Goal: Register for event/course: Sign up to attend an event or enroll in a course

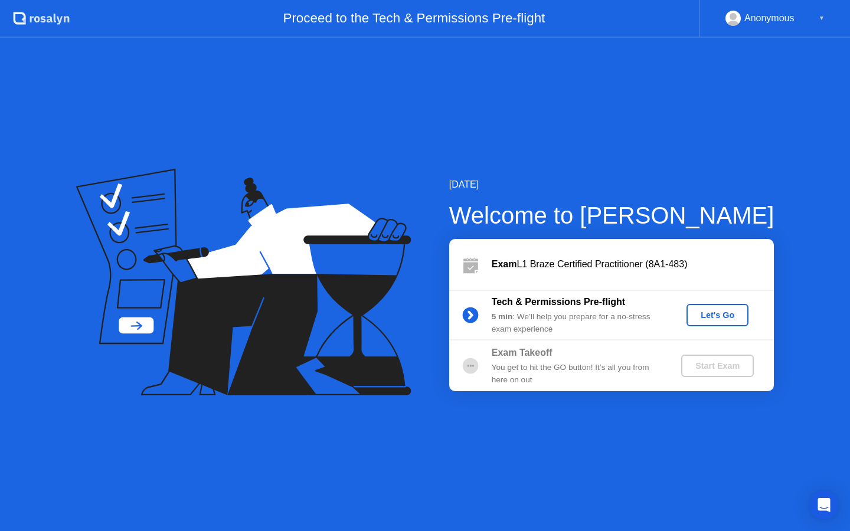
click at [722, 310] on div "Let's Go" at bounding box center [717, 314] width 53 height 9
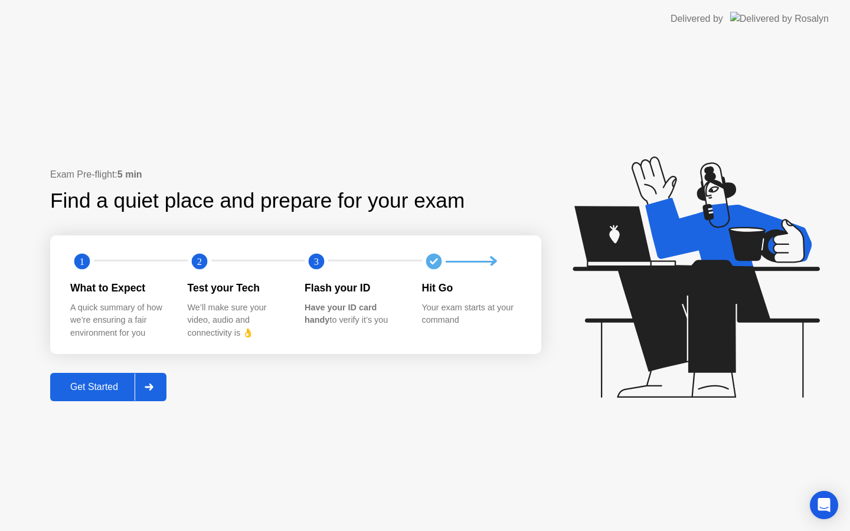
click at [79, 391] on div "Get Started" at bounding box center [94, 387] width 81 height 11
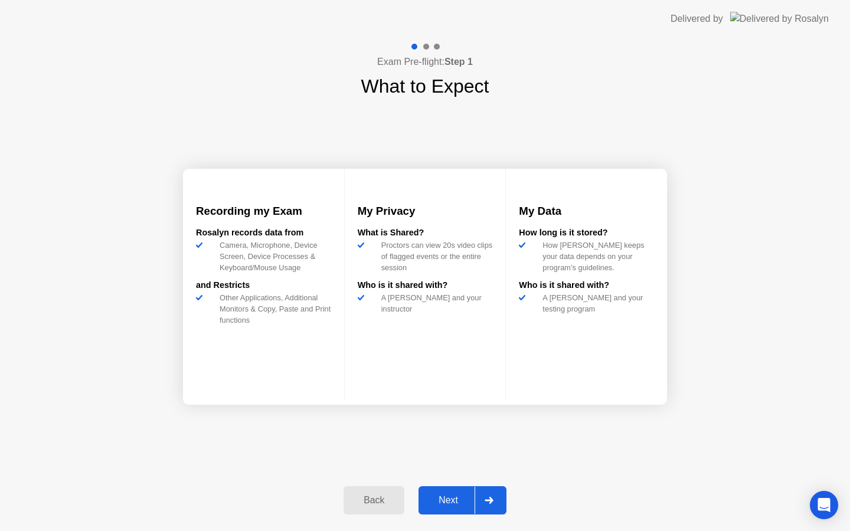
click at [450, 502] on div "Next" at bounding box center [448, 500] width 53 height 11
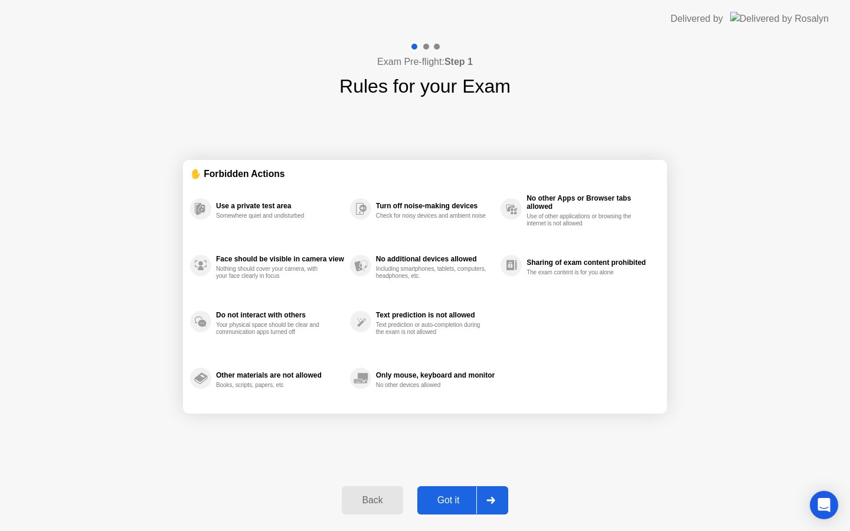
click at [460, 497] on div "Got it" at bounding box center [448, 500] width 55 height 11
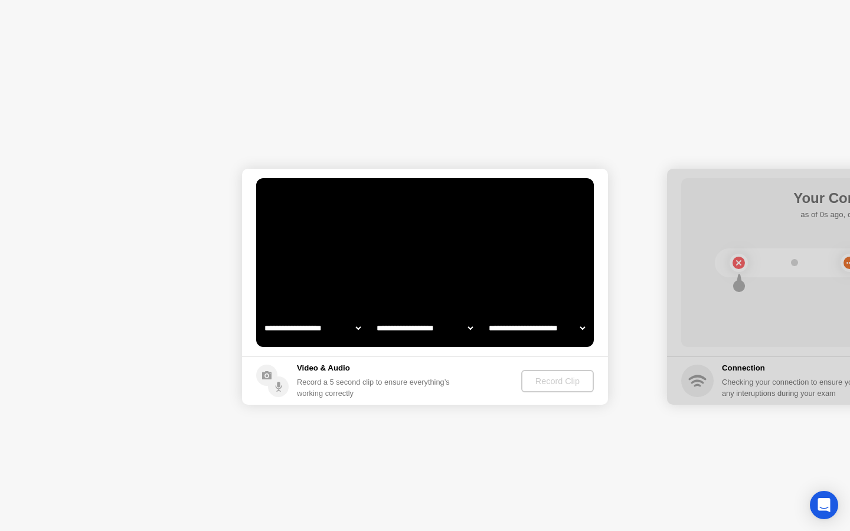
select select "**********"
select select "*******"
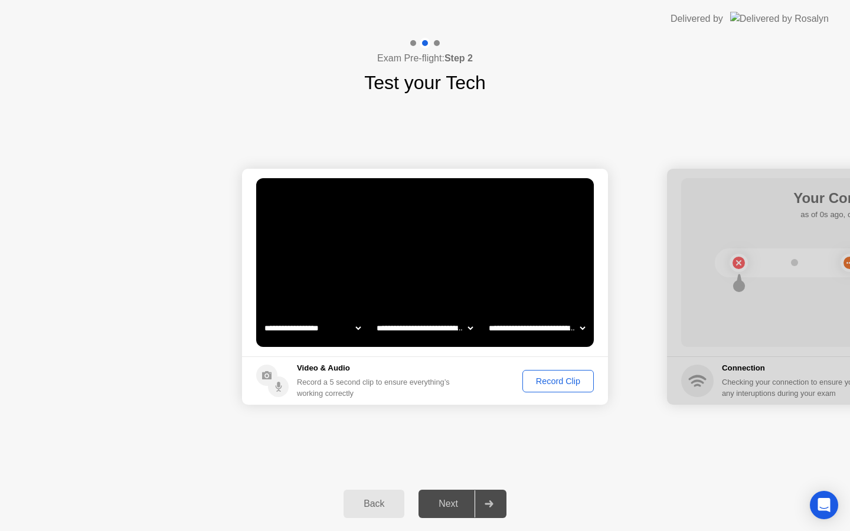
click at [569, 381] on div "Record Clip" at bounding box center [557, 380] width 63 height 9
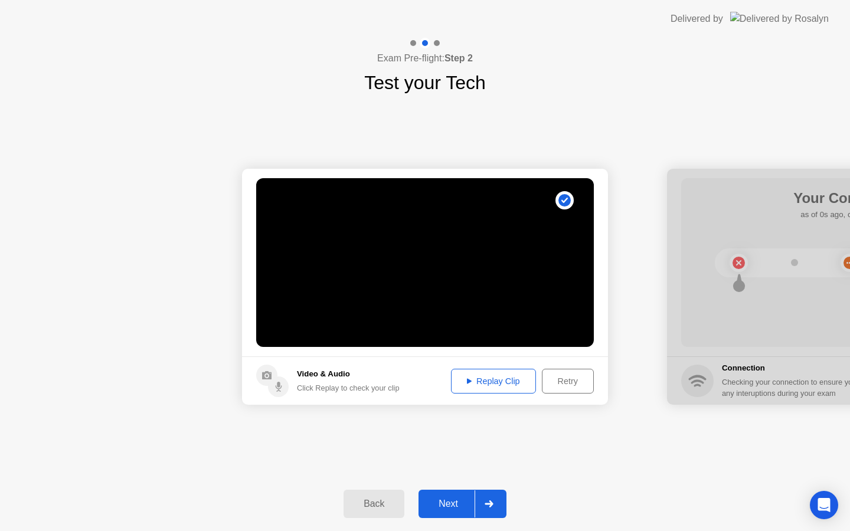
click at [502, 386] on div "Replay Clip" at bounding box center [493, 380] width 77 height 9
click at [451, 506] on div "Next" at bounding box center [448, 504] width 53 height 11
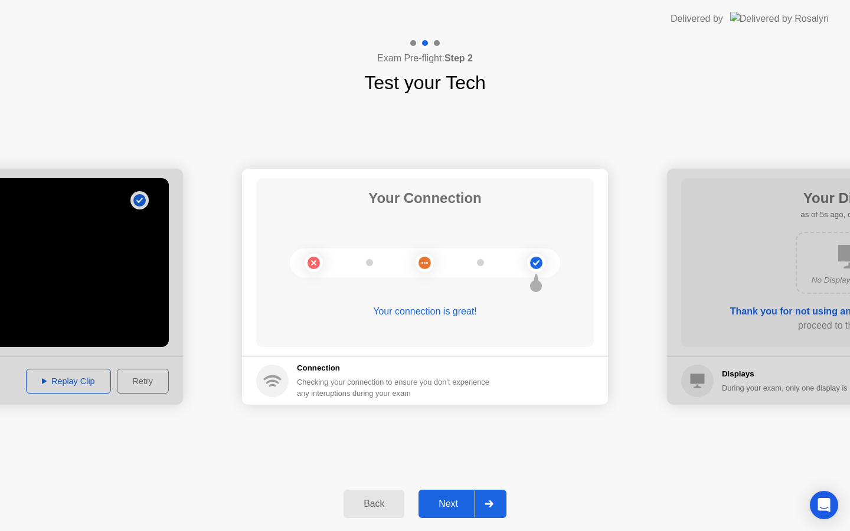
click at [450, 499] on div "Next" at bounding box center [448, 504] width 53 height 11
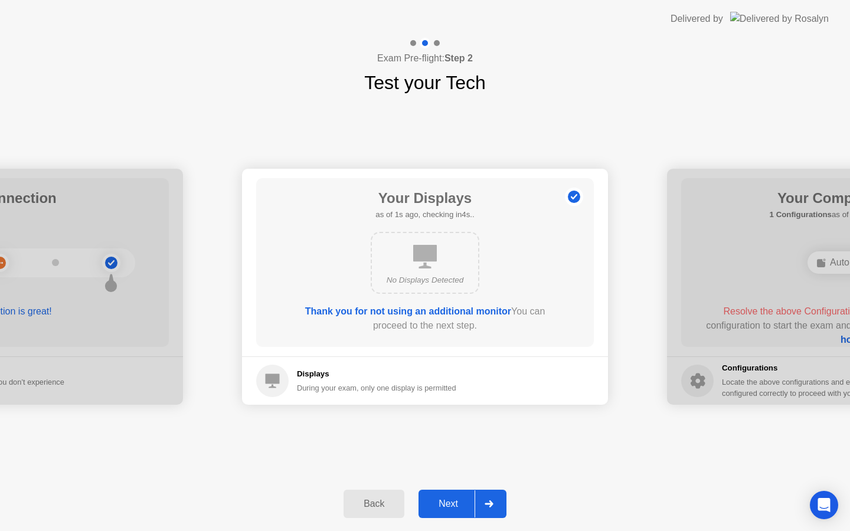
click at [440, 502] on div "Next" at bounding box center [448, 504] width 53 height 11
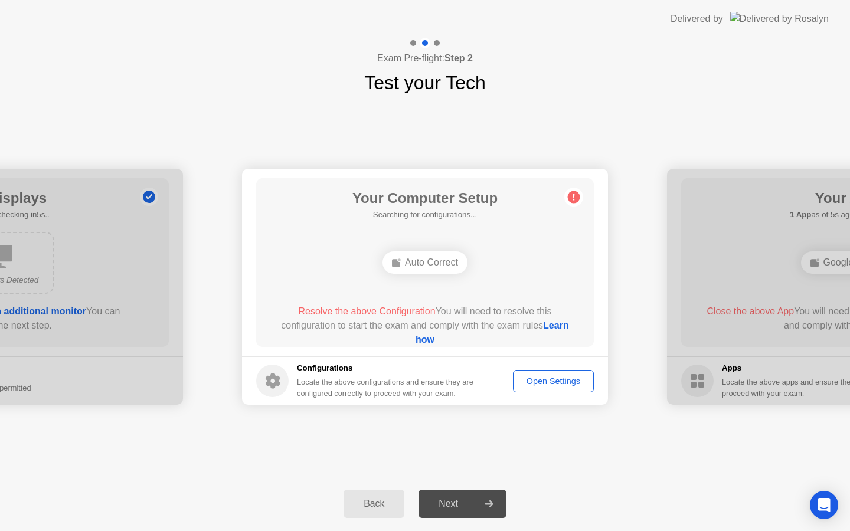
click at [553, 379] on div "Open Settings" at bounding box center [553, 380] width 73 height 9
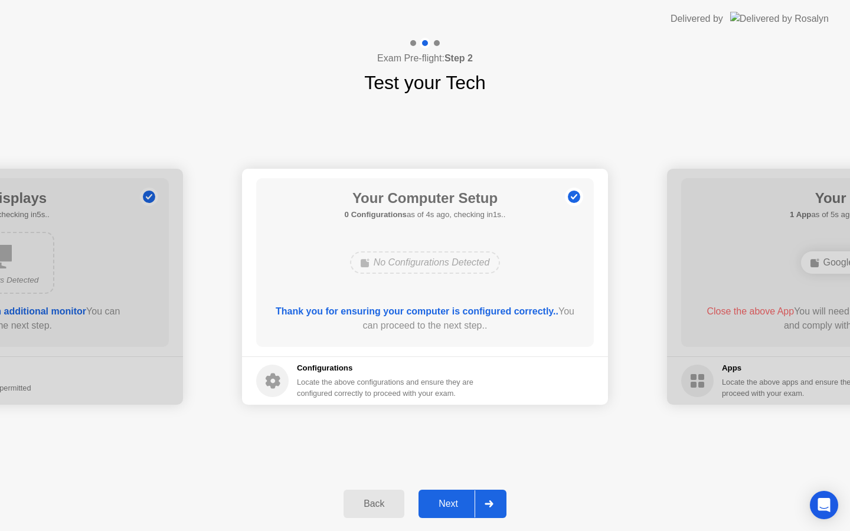
click at [457, 508] on div "Next" at bounding box center [448, 504] width 53 height 11
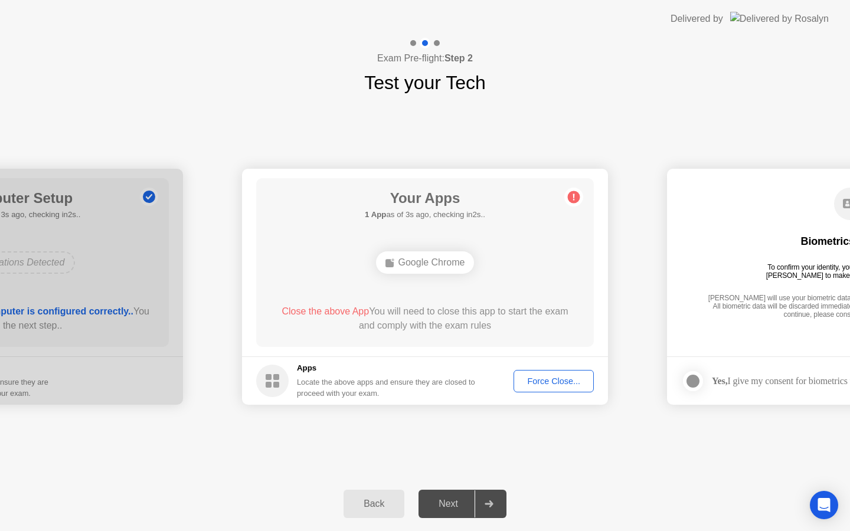
click at [531, 376] on div "Force Close..." at bounding box center [553, 380] width 72 height 9
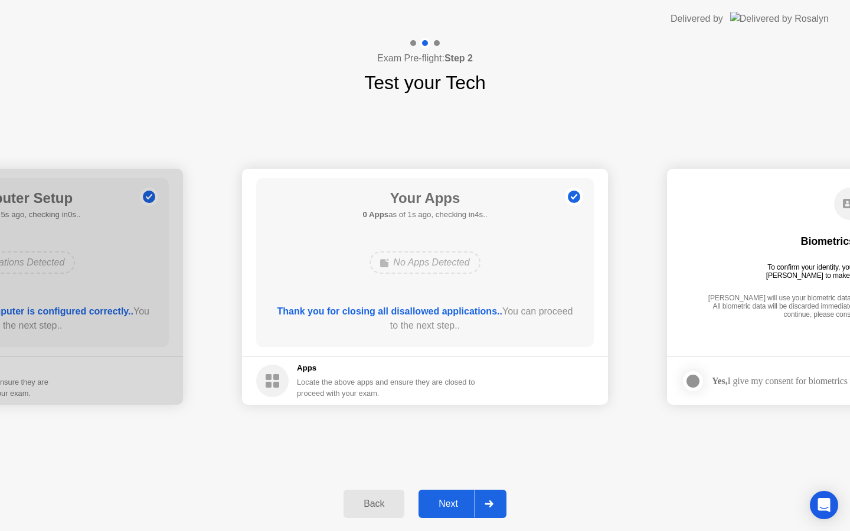
click at [443, 503] on div "Next" at bounding box center [448, 504] width 53 height 11
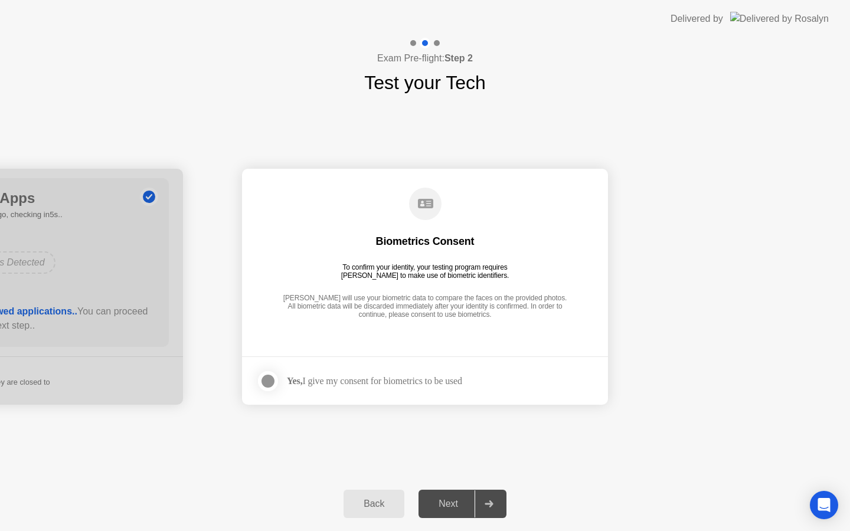
click at [270, 379] on div at bounding box center [268, 381] width 14 height 14
click at [442, 504] on div "Next" at bounding box center [448, 504] width 53 height 11
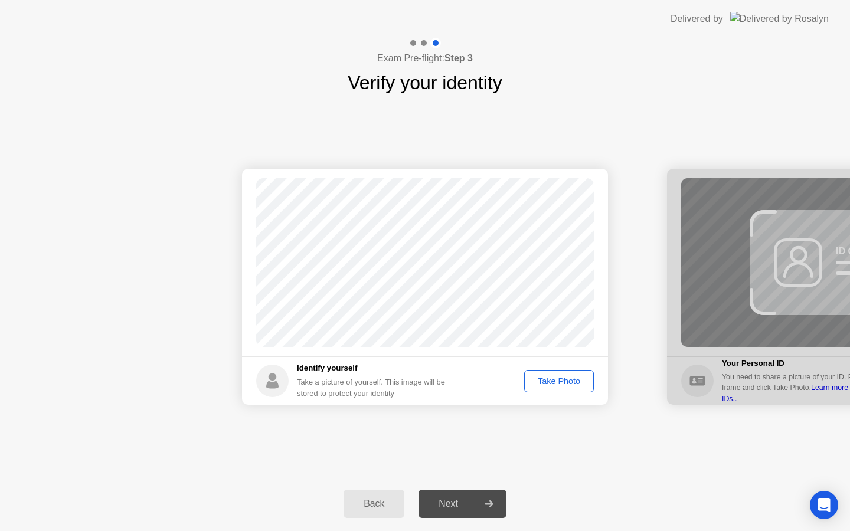
click at [552, 386] on div "Take Photo" at bounding box center [558, 380] width 61 height 9
click at [447, 512] on button "Next" at bounding box center [462, 504] width 88 height 28
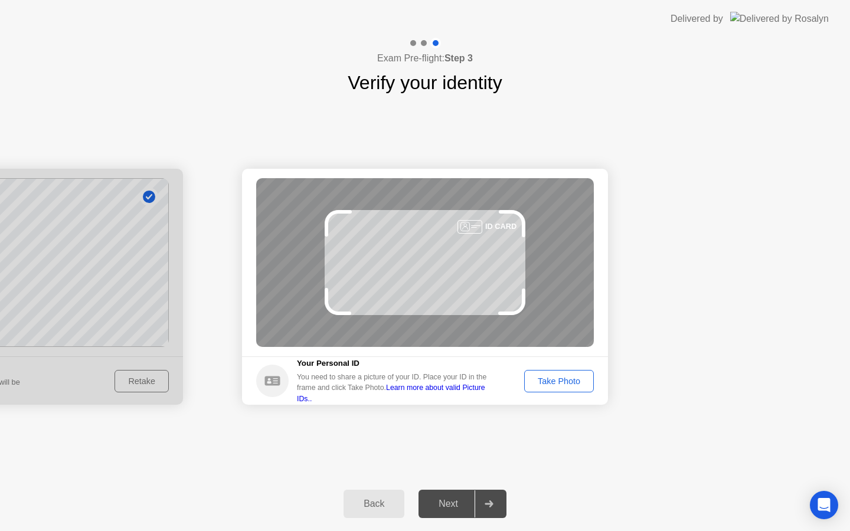
click at [562, 385] on div "Take Photo" at bounding box center [558, 380] width 61 height 9
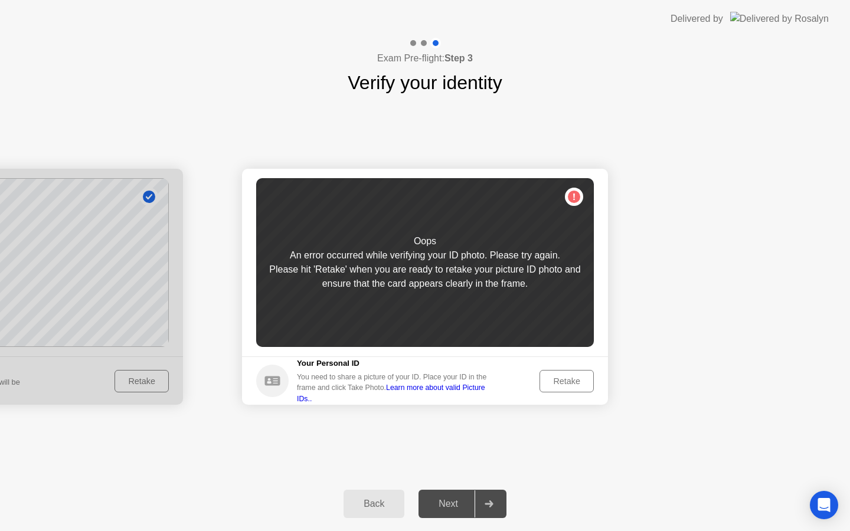
click at [562, 385] on div "Retake" at bounding box center [566, 380] width 46 height 9
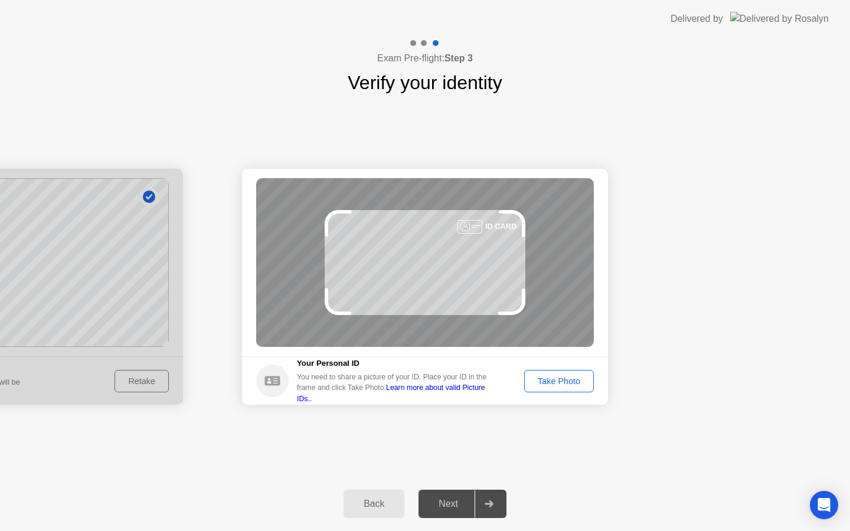
click at [562, 385] on div "Take Photo" at bounding box center [558, 380] width 61 height 9
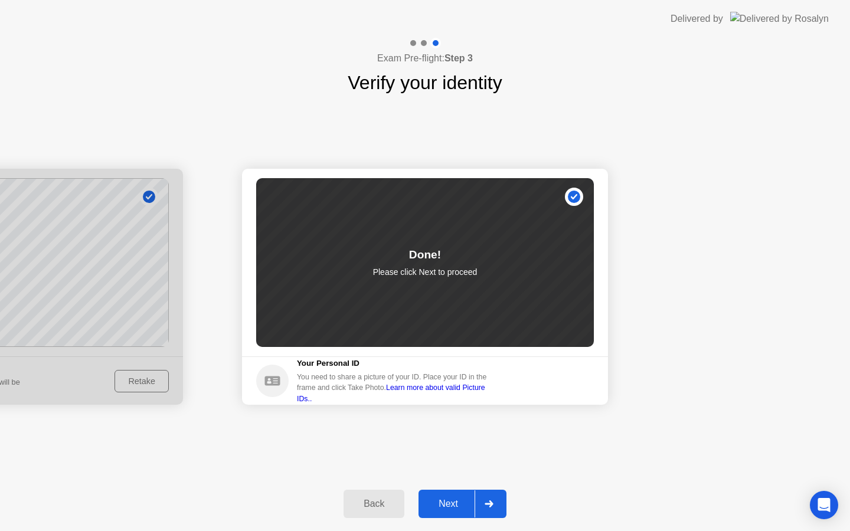
click at [447, 508] on div "Next" at bounding box center [448, 504] width 53 height 11
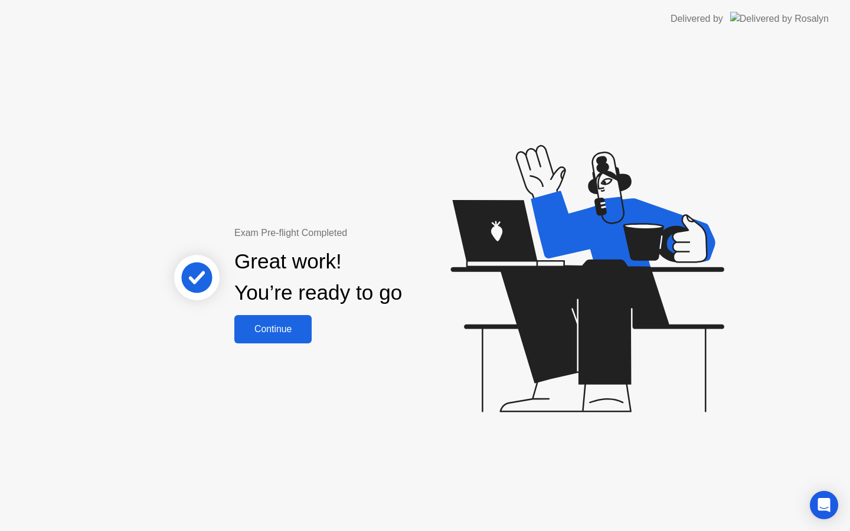
click at [269, 326] on div "Continue" at bounding box center [273, 329] width 70 height 11
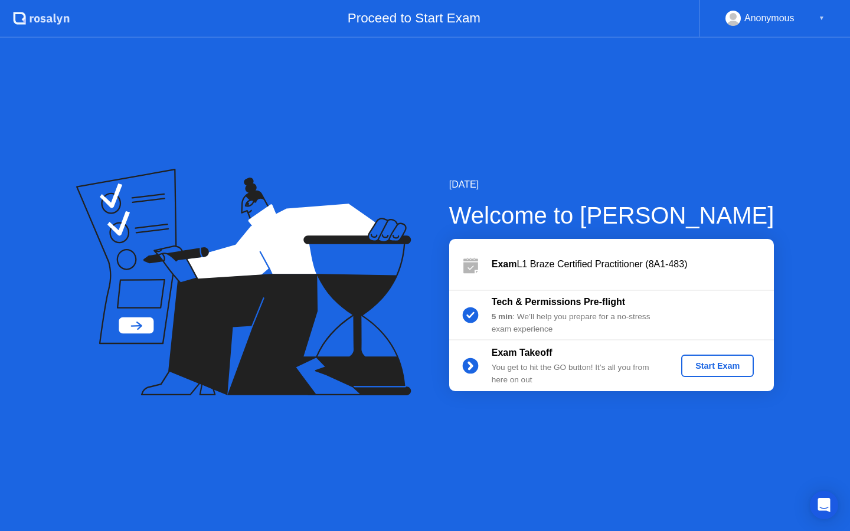
click at [741, 367] on div "Start Exam" at bounding box center [717, 365] width 63 height 9
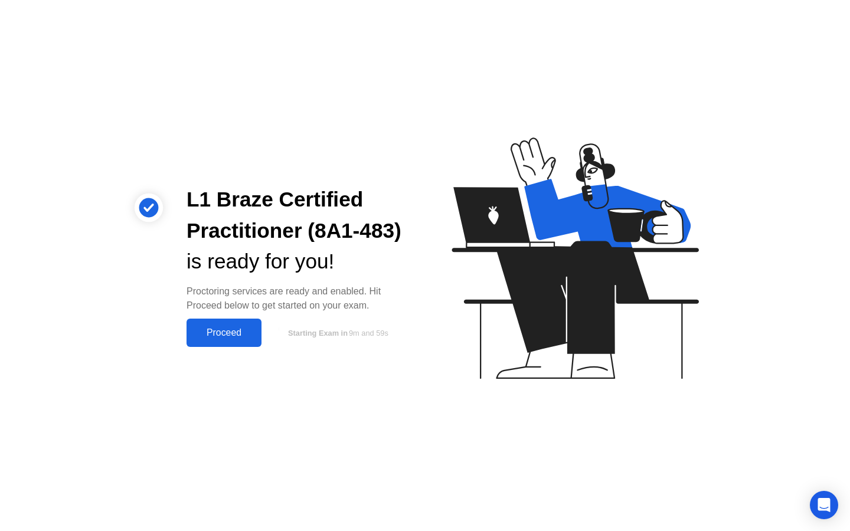
click at [220, 332] on div "Proceed" at bounding box center [224, 332] width 68 height 11
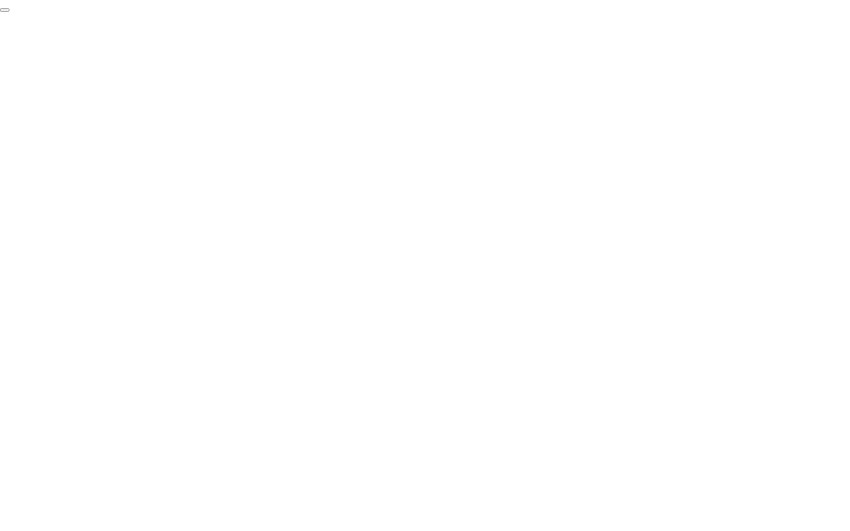
click div "End Proctoring Session"
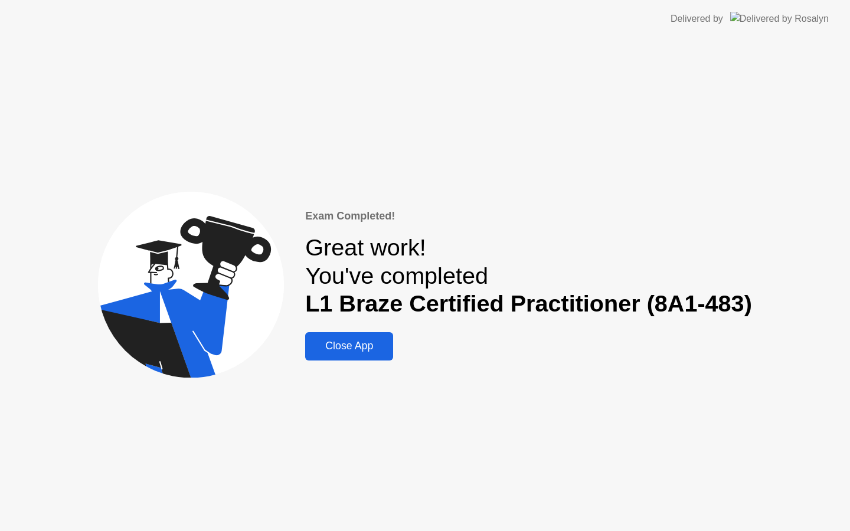
click at [324, 345] on div "Close App" at bounding box center [349, 346] width 81 height 12
